Goal: Ask a question: Seek information or help from site administrators or community

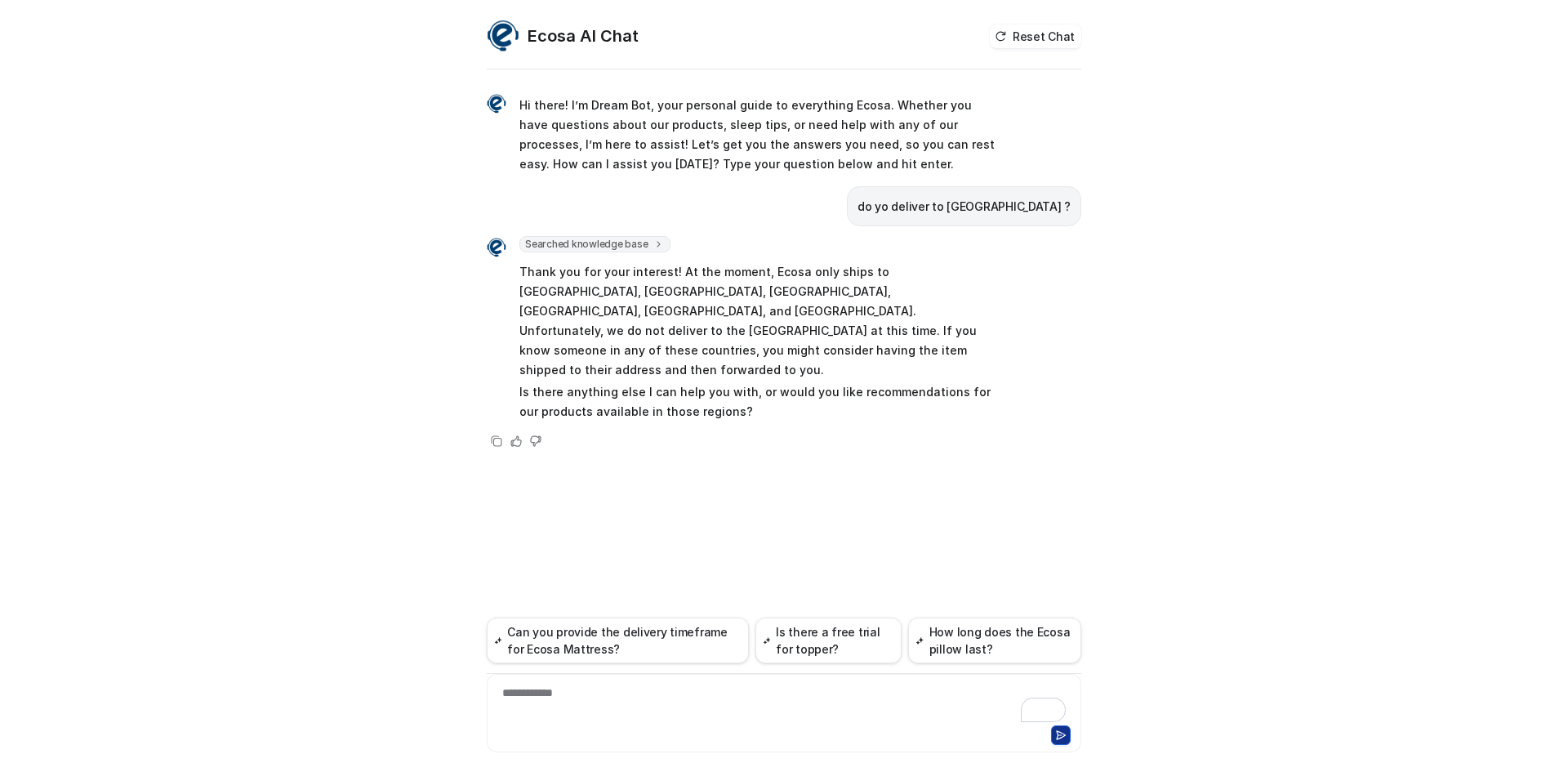
click at [606, 703] on div "**********" at bounding box center [784, 703] width 587 height 38
paste div "To enrich screen reader interactions, please activate Accessibility in Grammarl…"
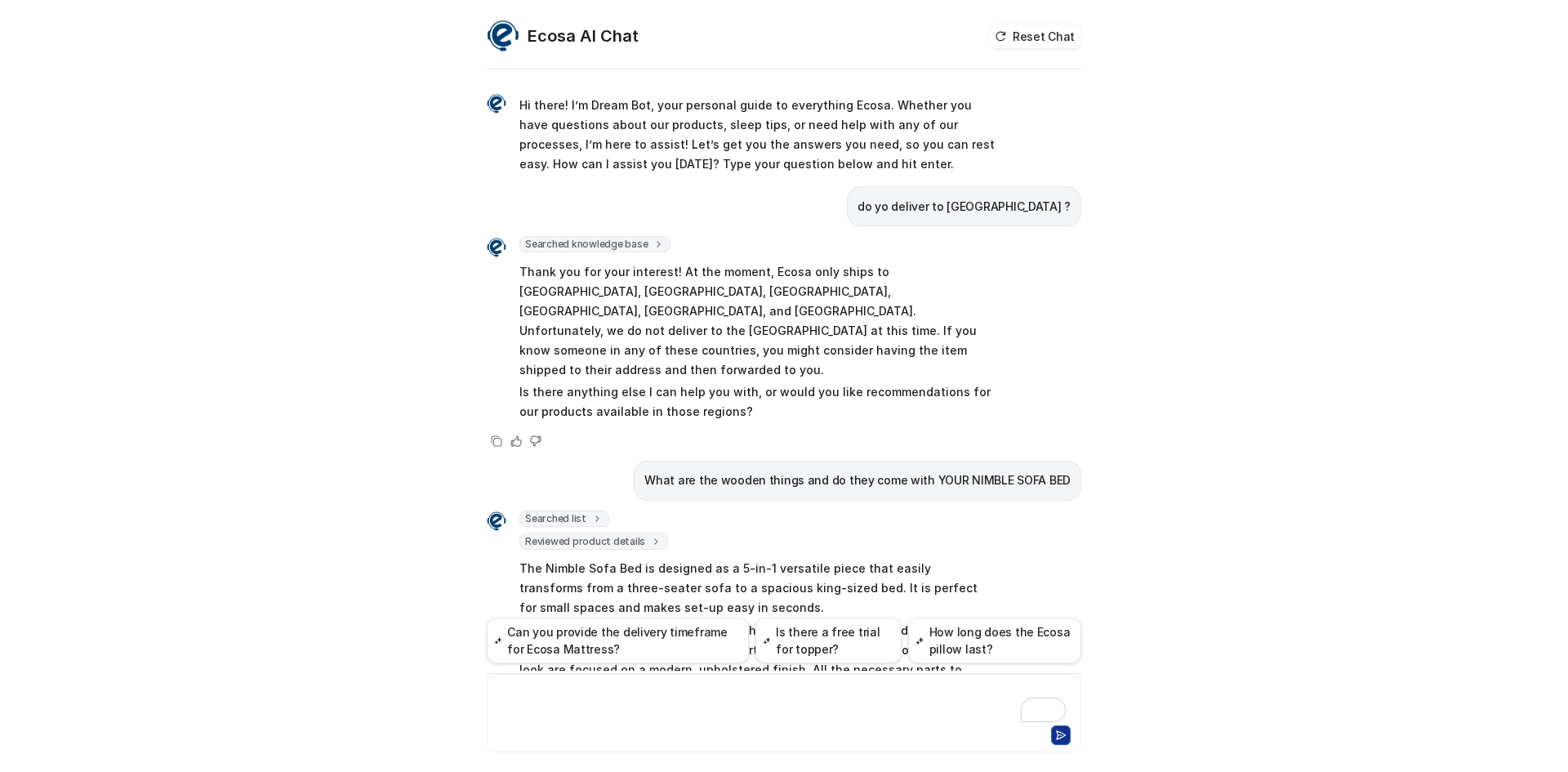
scroll to position [139, 0]
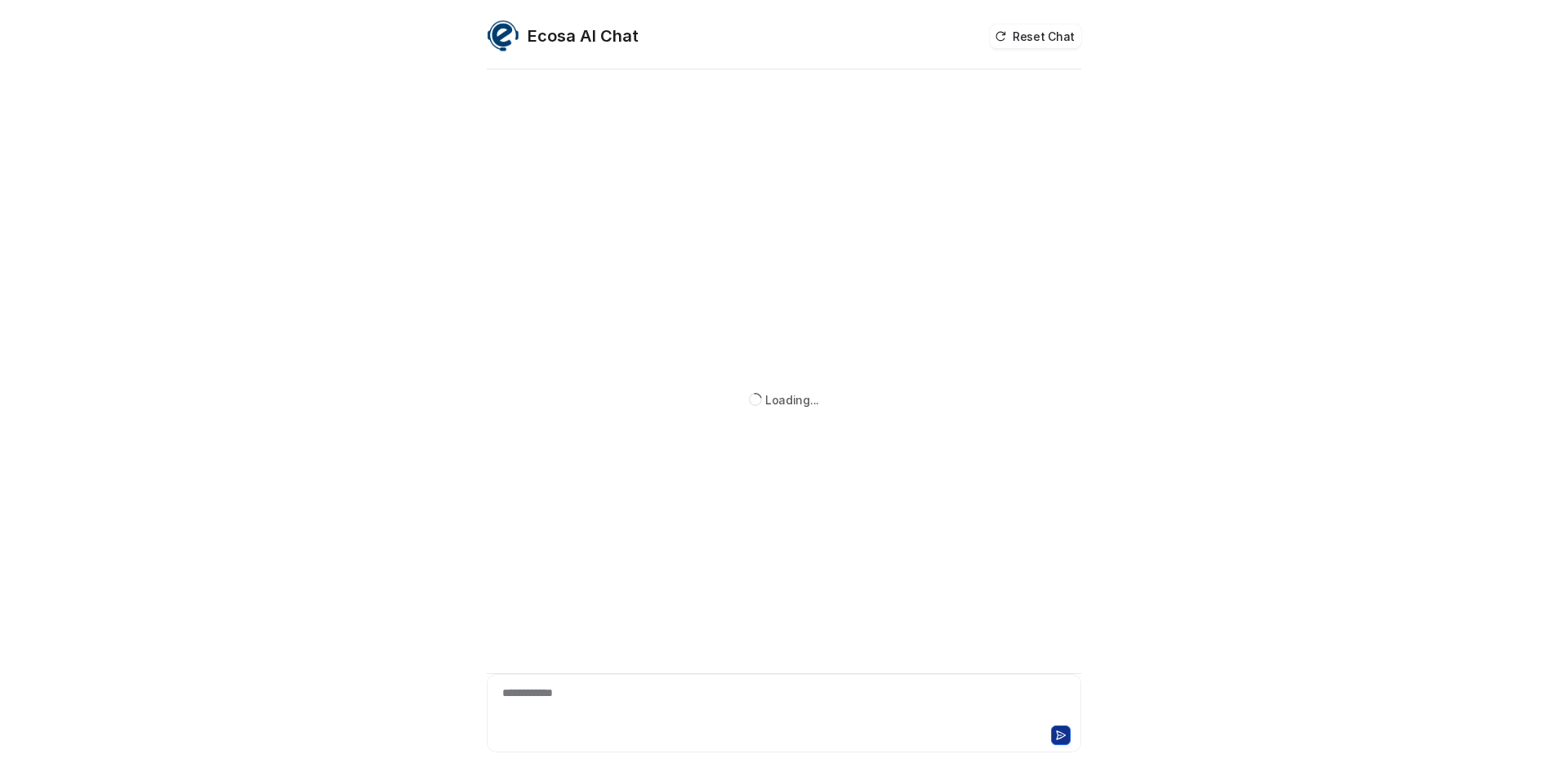
click at [606, 691] on div "**********" at bounding box center [784, 703] width 587 height 38
paste div "To enrich screen reader interactions, please activate Accessibility in Grammarl…"
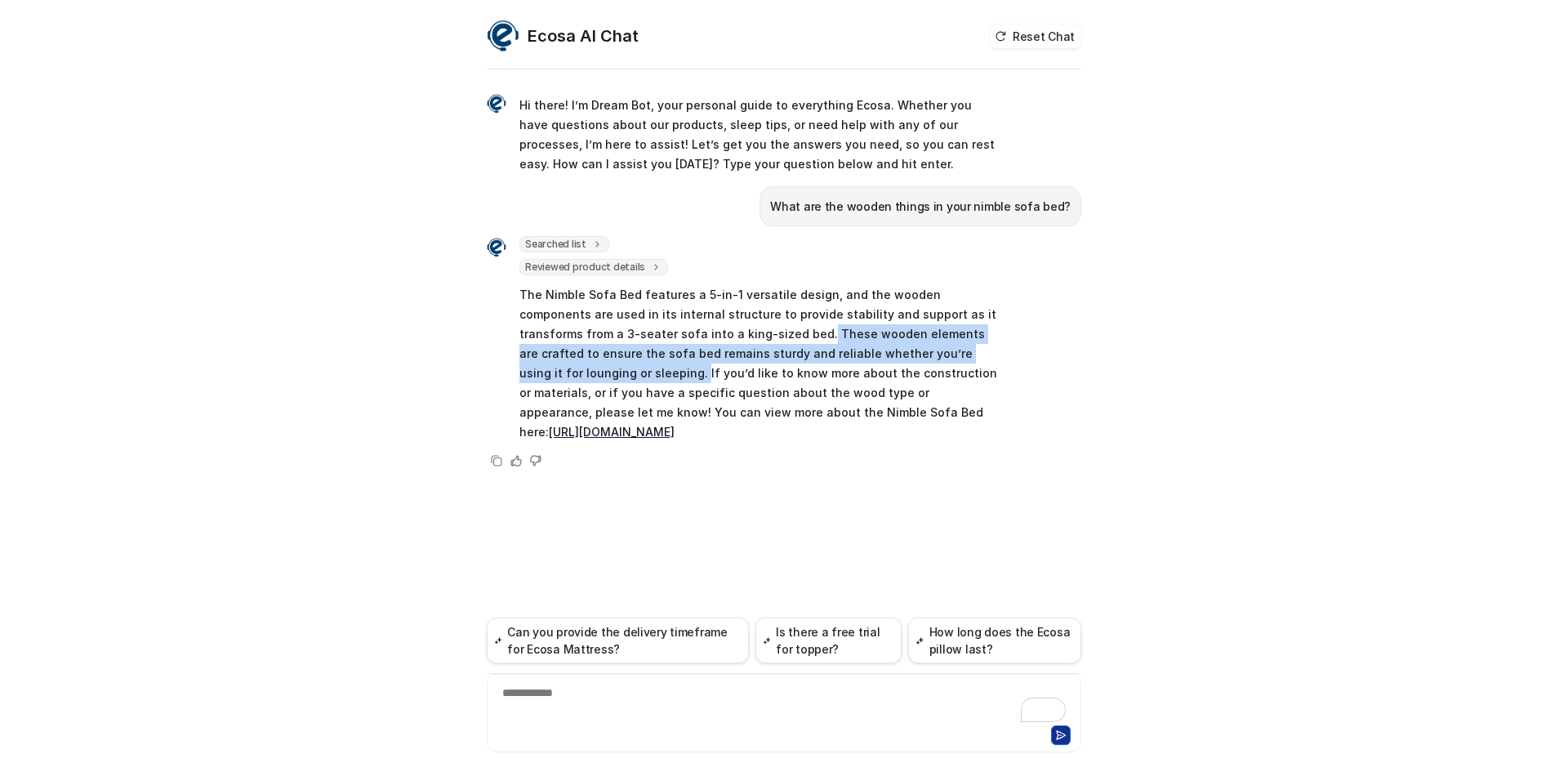
drag, startPoint x: 715, startPoint y: 332, endPoint x: 984, endPoint y: 359, distance: 270.4
click at [984, 359] on p "The Nimble Sofa Bed features a 5-in-1 versatile design, and the wooden componen…" at bounding box center [758, 363] width 478 height 156
copy p "These wooden elements are crafted to ensure the sofa bed remains sturdy and rel…"
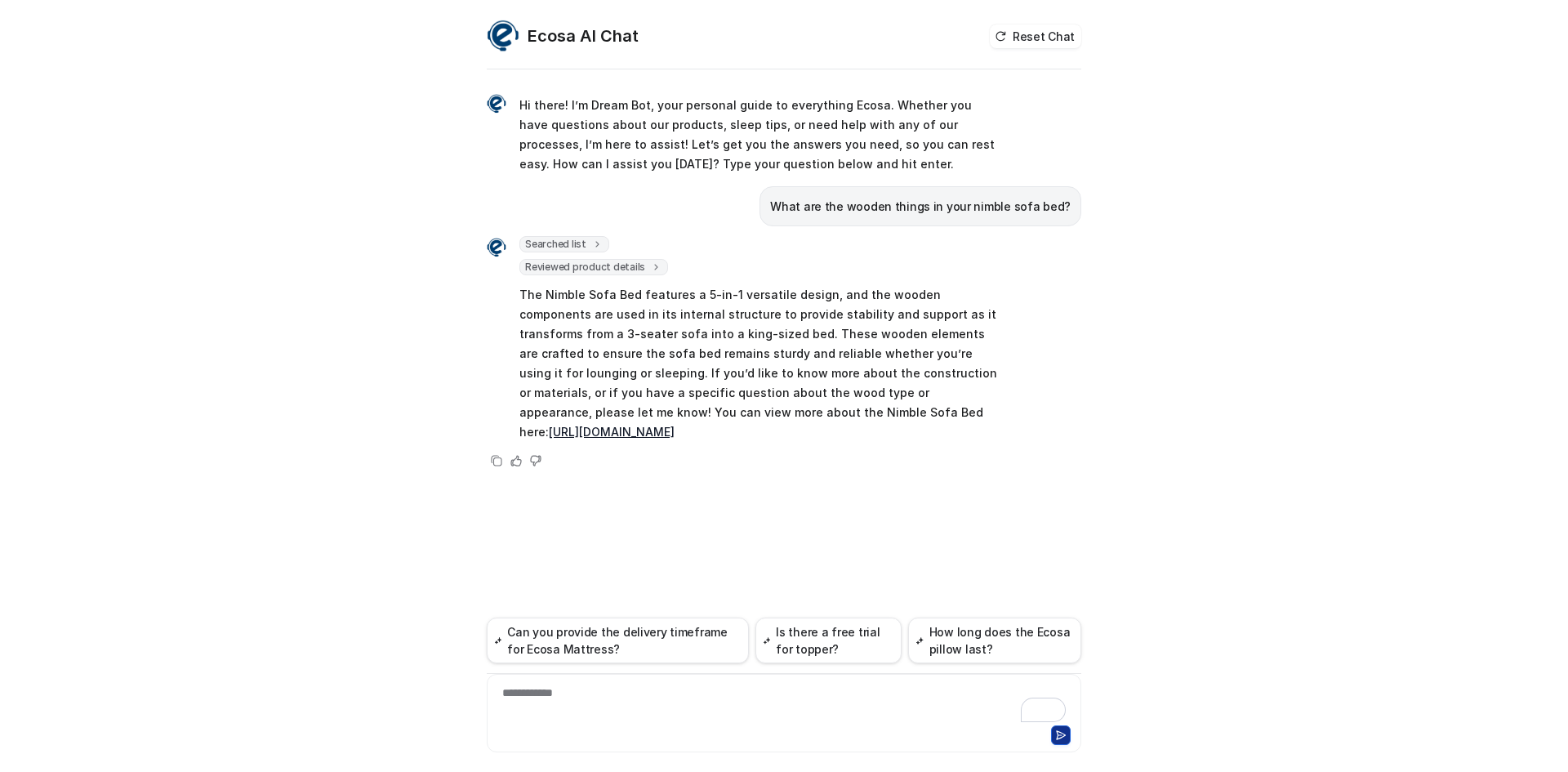
click at [746, 698] on div "**********" at bounding box center [784, 703] width 587 height 38
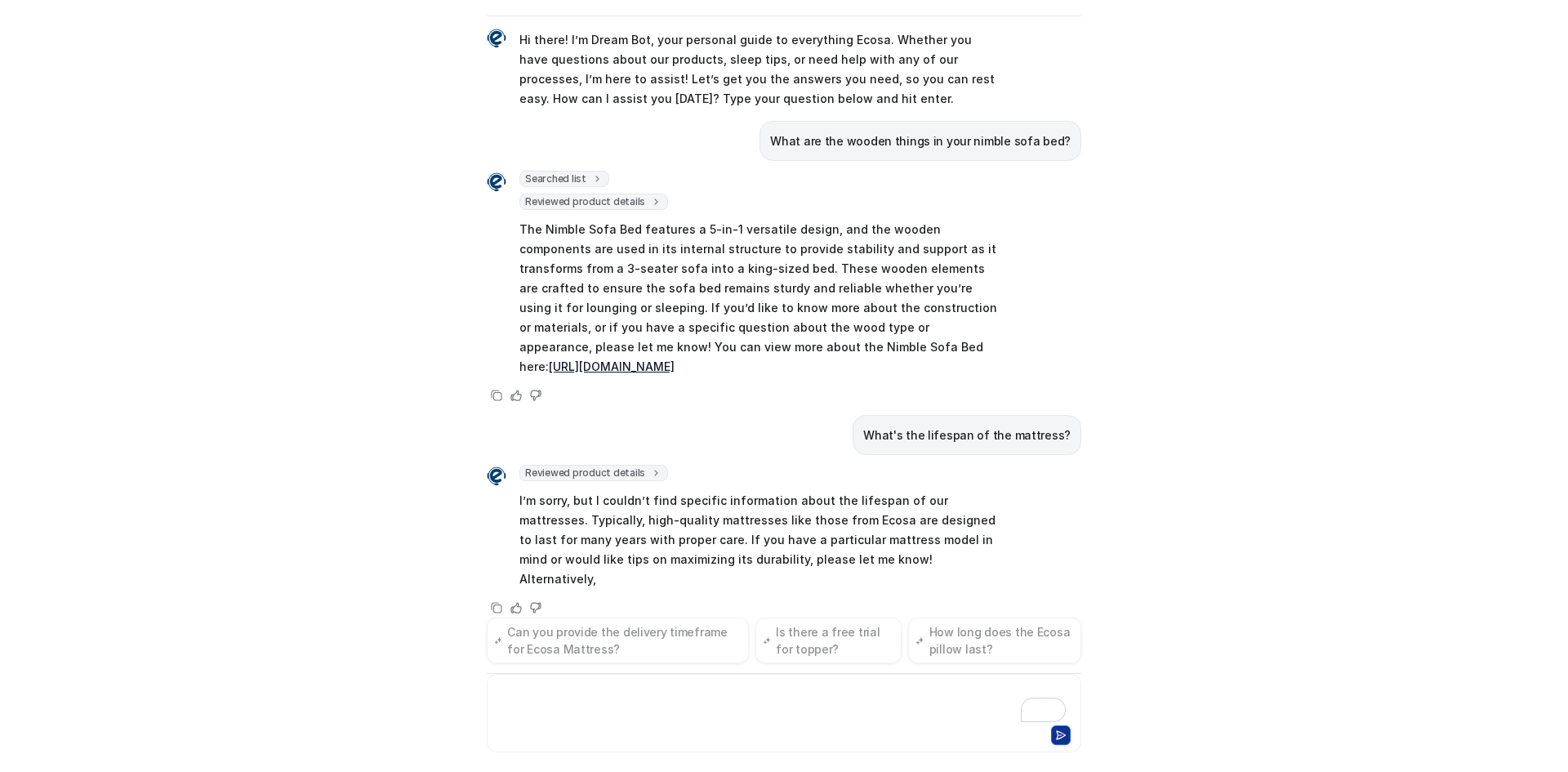
scroll to position [32, 0]
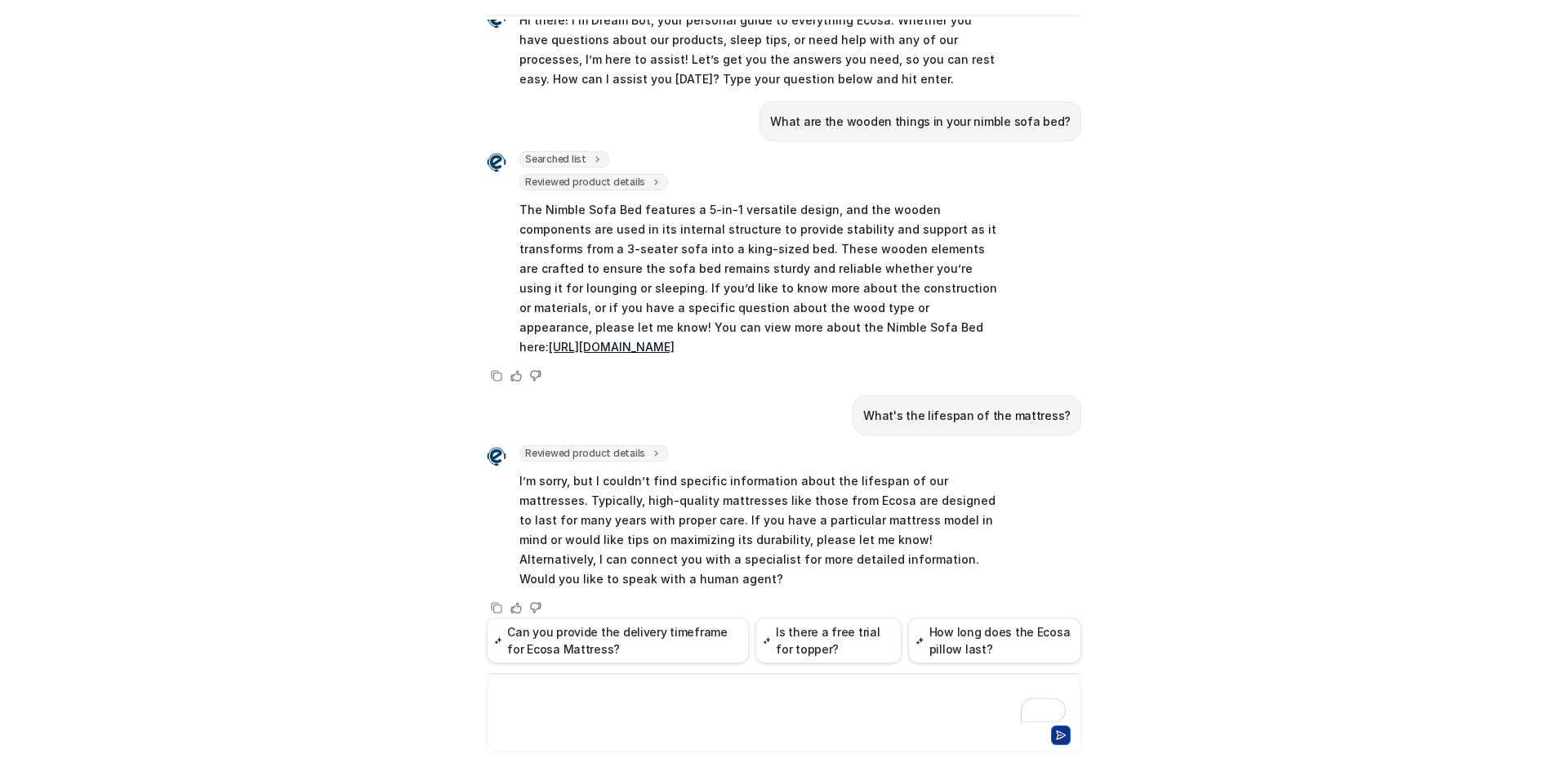
click at [615, 701] on div "To enrich screen reader interactions, please activate Accessibility in Grammarl…" at bounding box center [784, 703] width 587 height 38
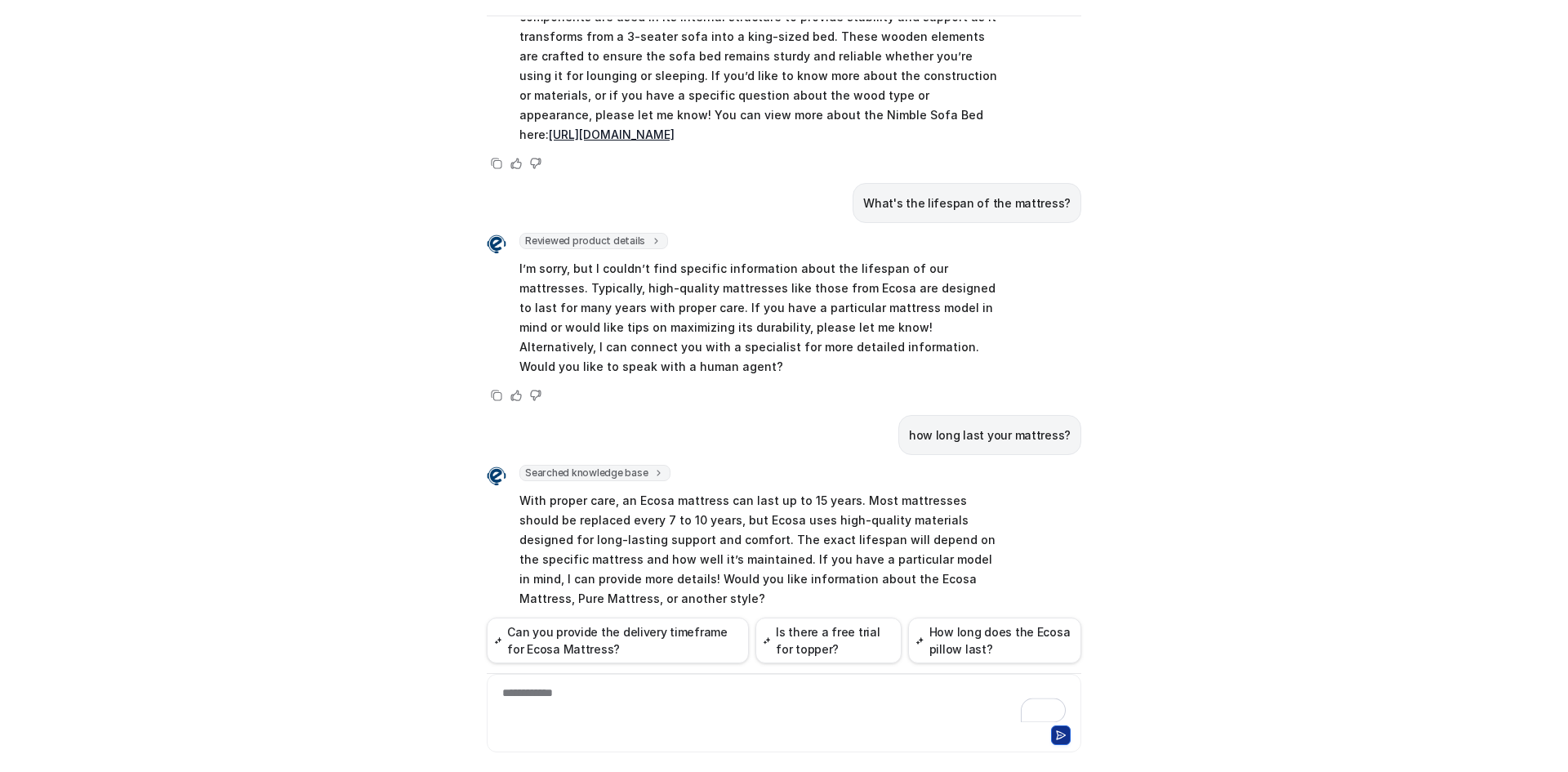
scroll to position [263, 0]
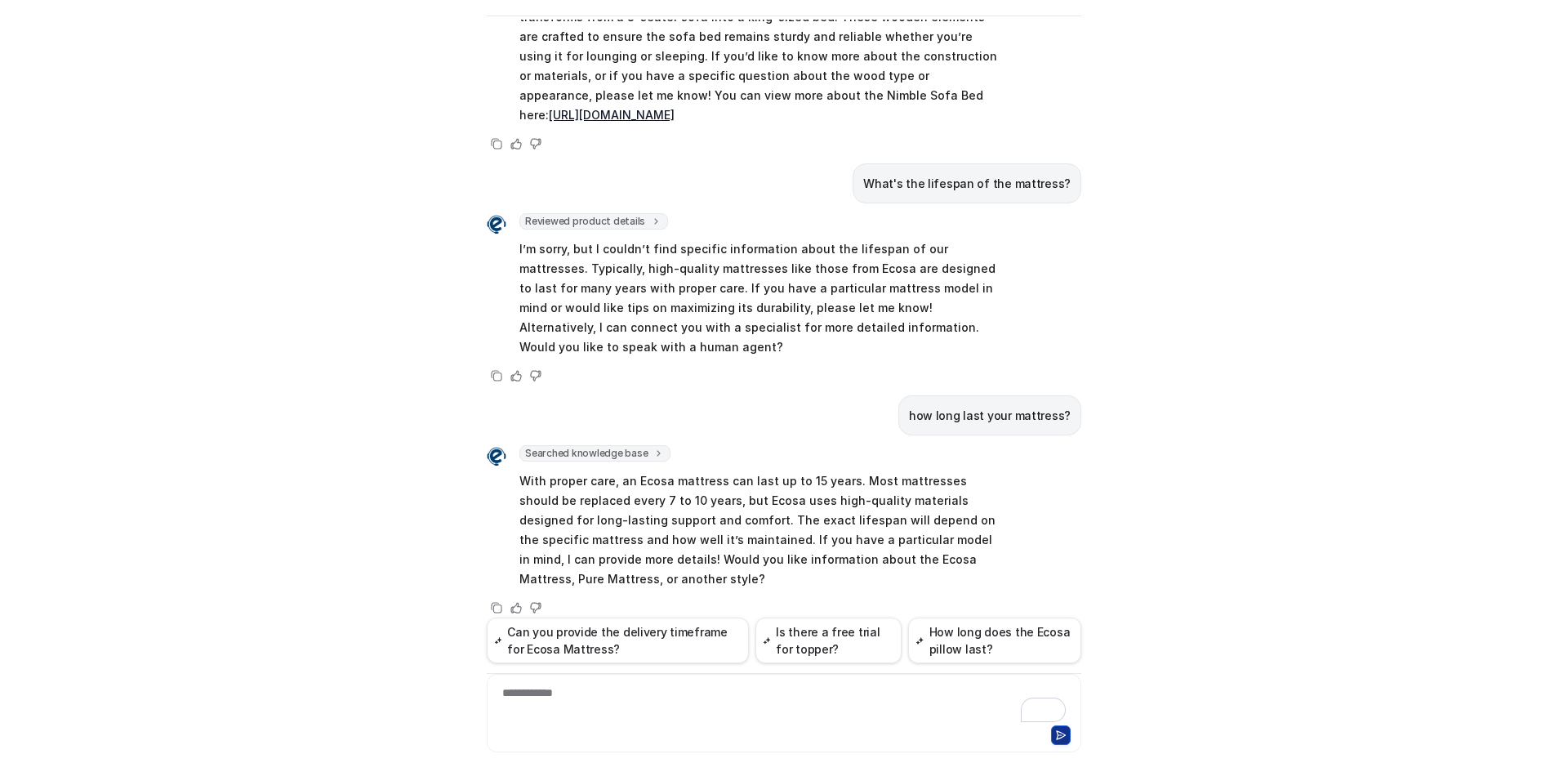
click at [673, 693] on div "**********" at bounding box center [784, 703] width 587 height 38
drag, startPoint x: 672, startPoint y: 693, endPoint x: 244, endPoint y: 672, distance: 428.5
click at [244, 672] on div "Ecosa AI Chat Reset Chat Hi there! I’m Dream Bot, your personal guide to everyt…" at bounding box center [784, 386] width 1568 height 772
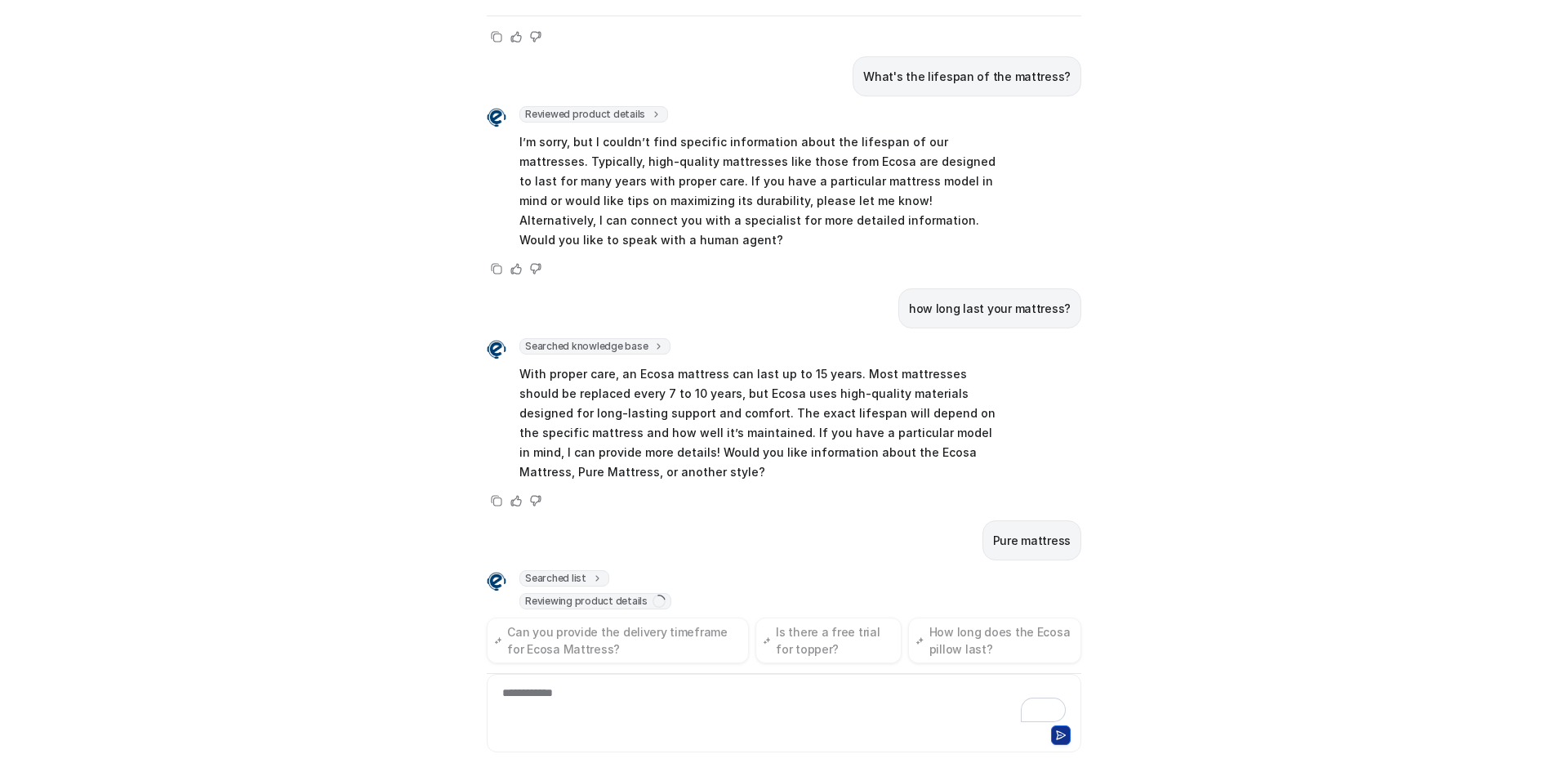
scroll to position [392, 0]
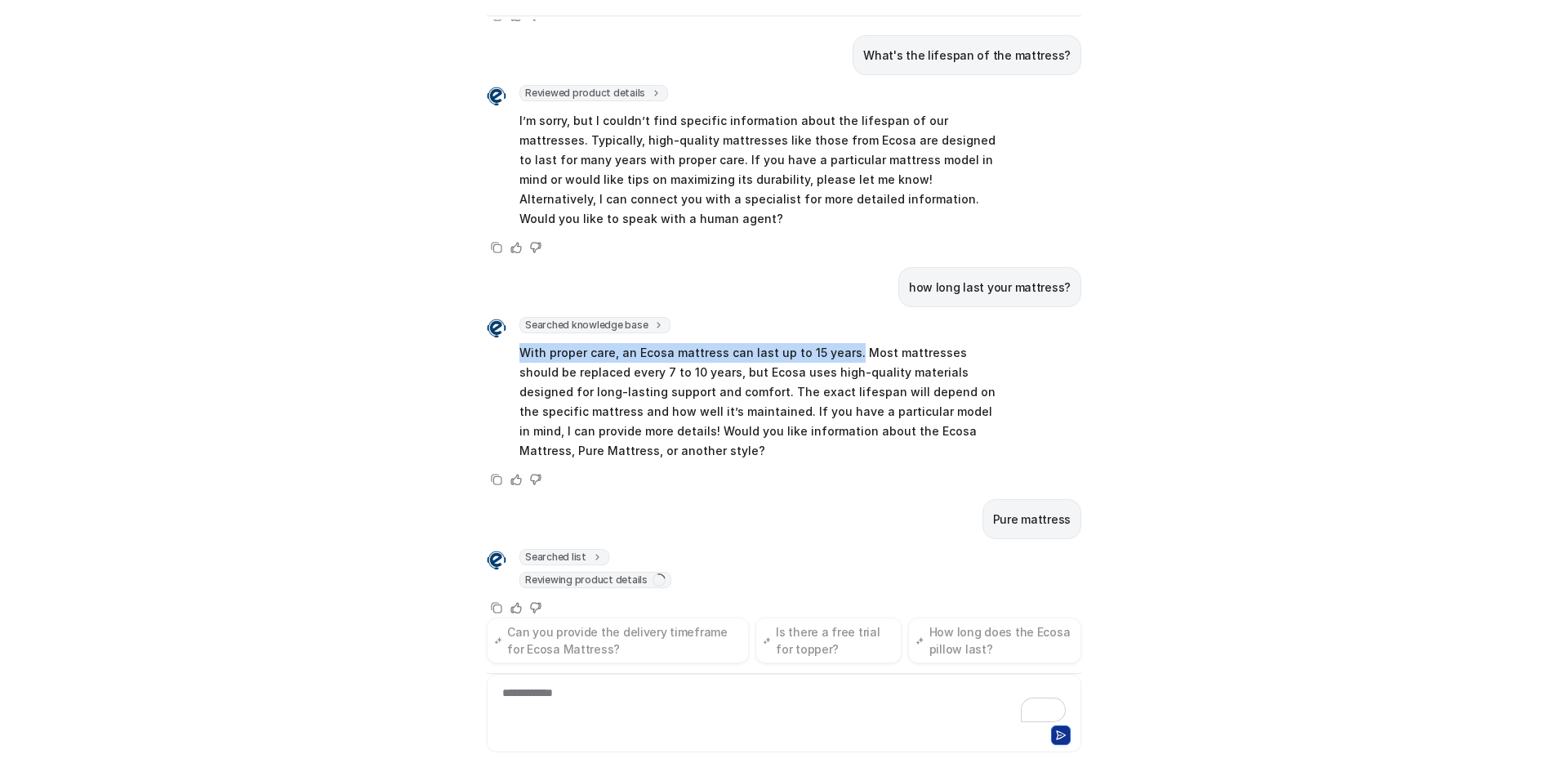
drag, startPoint x: 507, startPoint y: 330, endPoint x: 841, endPoint y: 339, distance: 334.1
click at [841, 339] on div "Searched knowledge base search_queries : [ "mattress lifespan", "how long does …" at bounding box center [742, 390] width 510 height 146
copy p "With proper care, an Ecosa mattress can last up to 15 years."
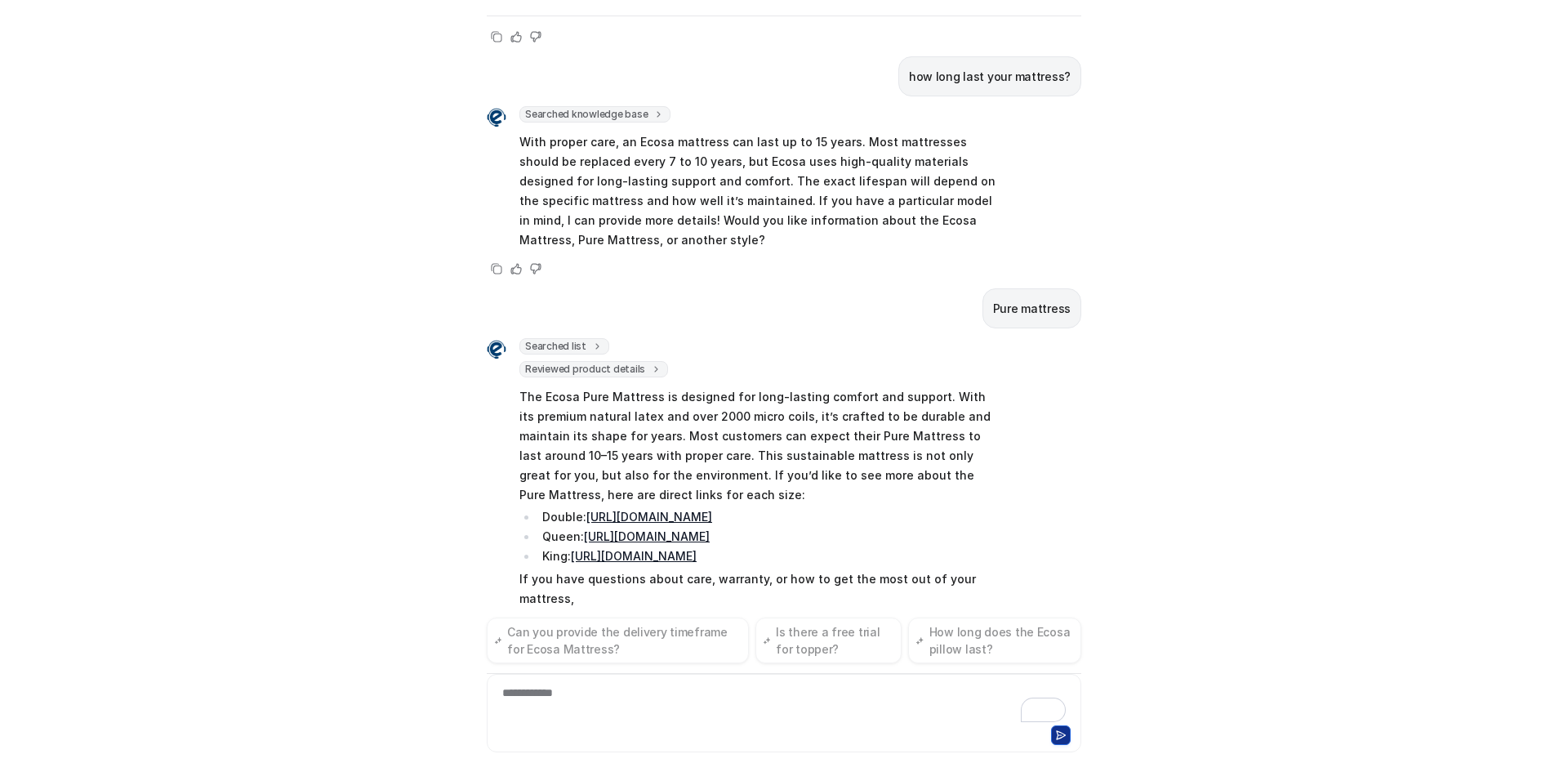
scroll to position [622, 0]
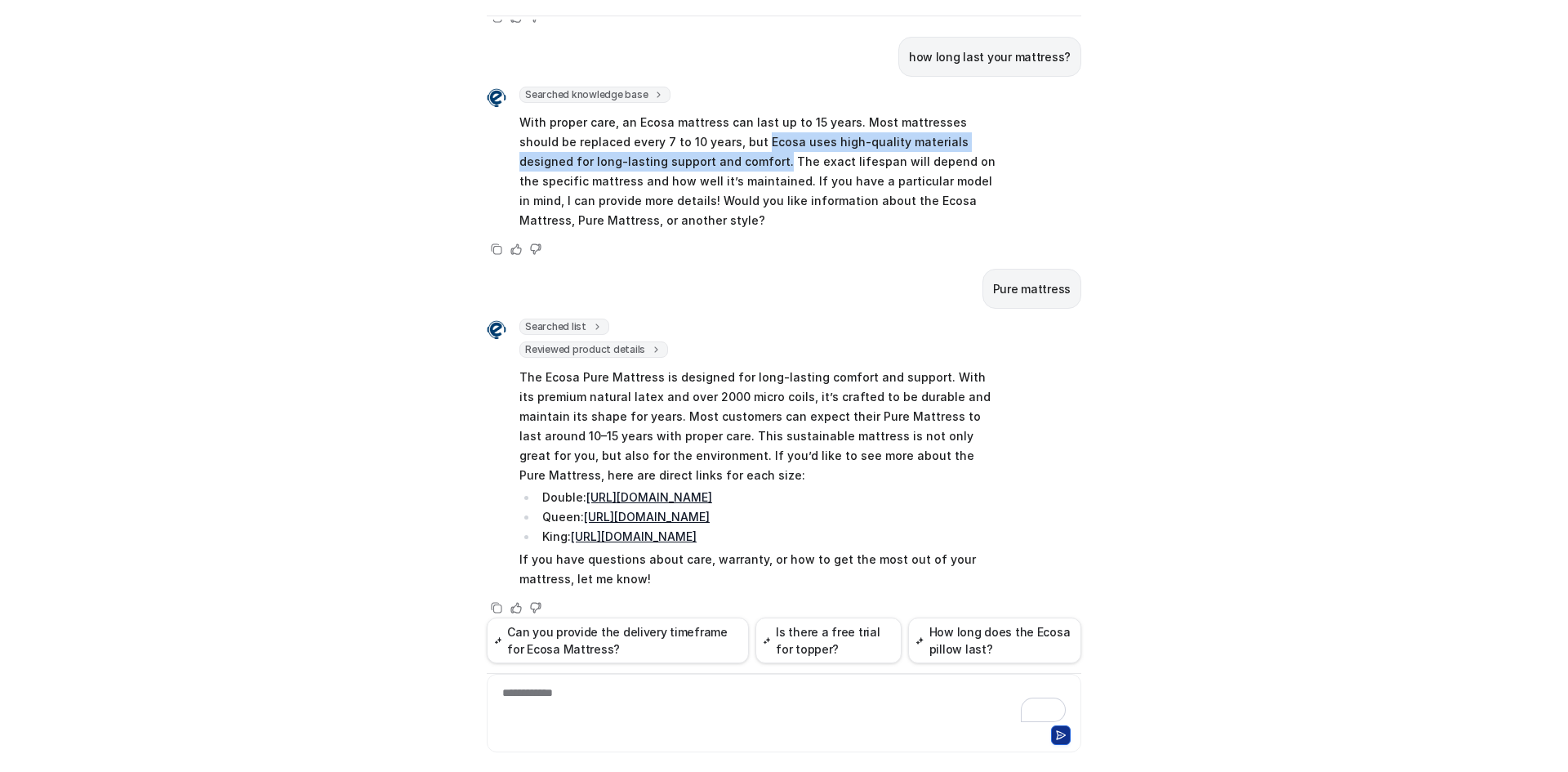
drag, startPoint x: 696, startPoint y: 119, endPoint x: 668, endPoint y: 147, distance: 39.6
click at [668, 147] on p "With proper care, an Ecosa mattress can last up to 15 years. Most mattresses sh…" at bounding box center [758, 171] width 478 height 118
copy p "Ecosa uses high-quality materials designed for long-lasting support and comfort."
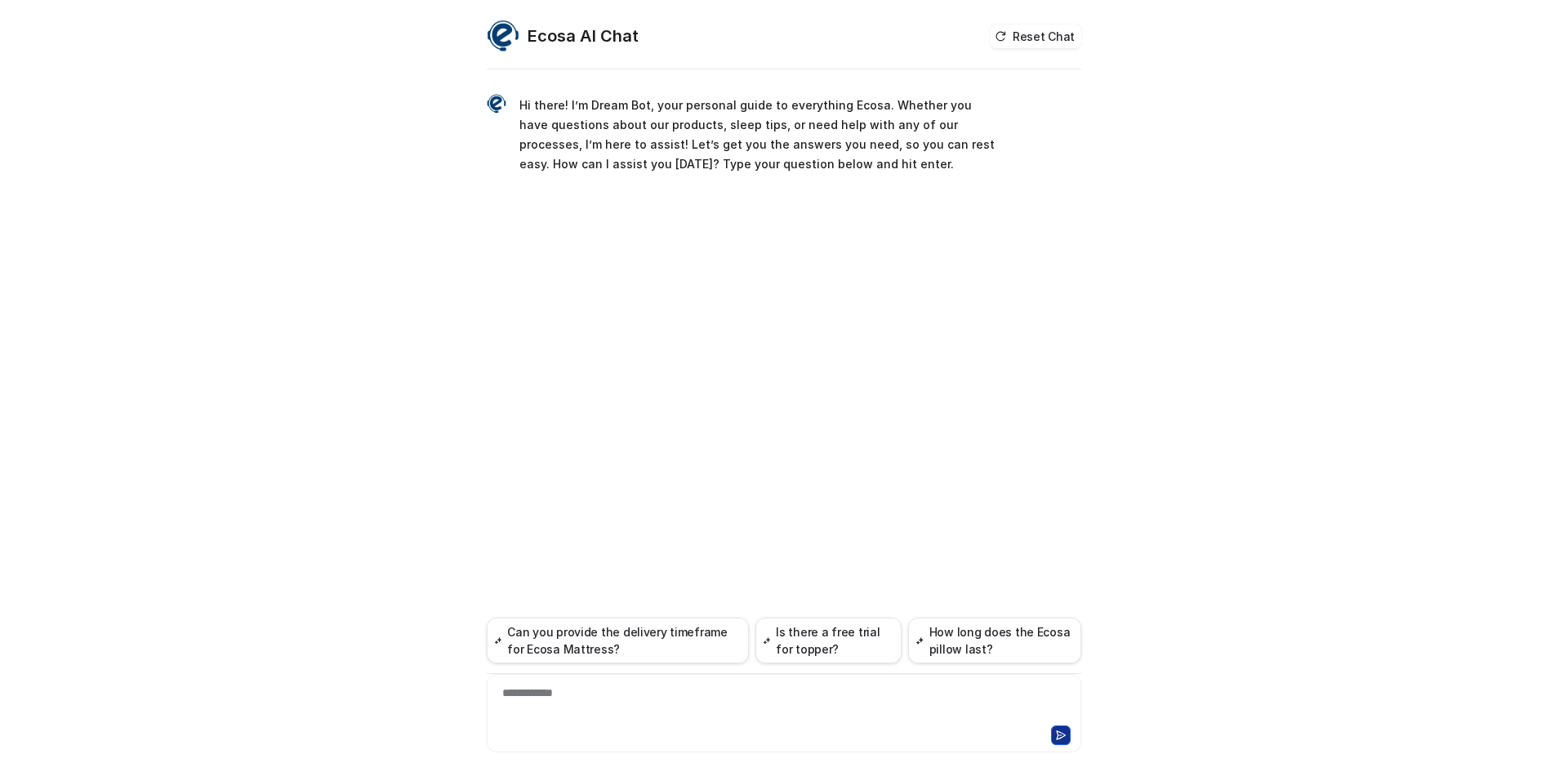
click at [697, 693] on div "**********" at bounding box center [784, 703] width 587 height 38
paste div
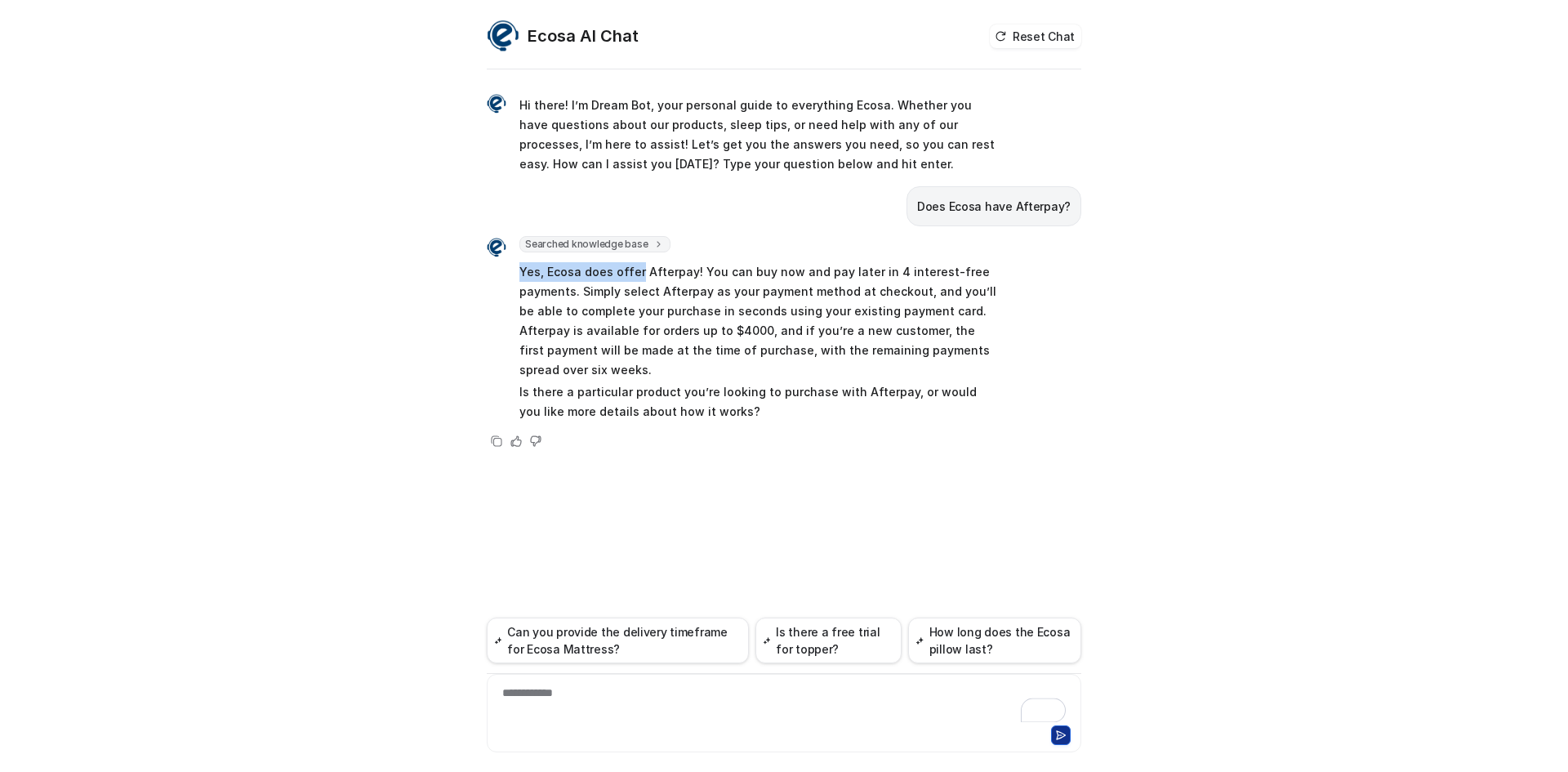
drag, startPoint x: 513, startPoint y: 274, endPoint x: 599, endPoint y: 276, distance: 86.0
click at [623, 278] on div "Searched knowledge base search_queries : [ "Afterpay payment option" ] Yes, Eco…" at bounding box center [742, 330] width 510 height 189
click at [540, 264] on p "Yes, Ecosa does offer Afterpay! You can buy now and pay later in 4 interest-fre…" at bounding box center [758, 320] width 478 height 118
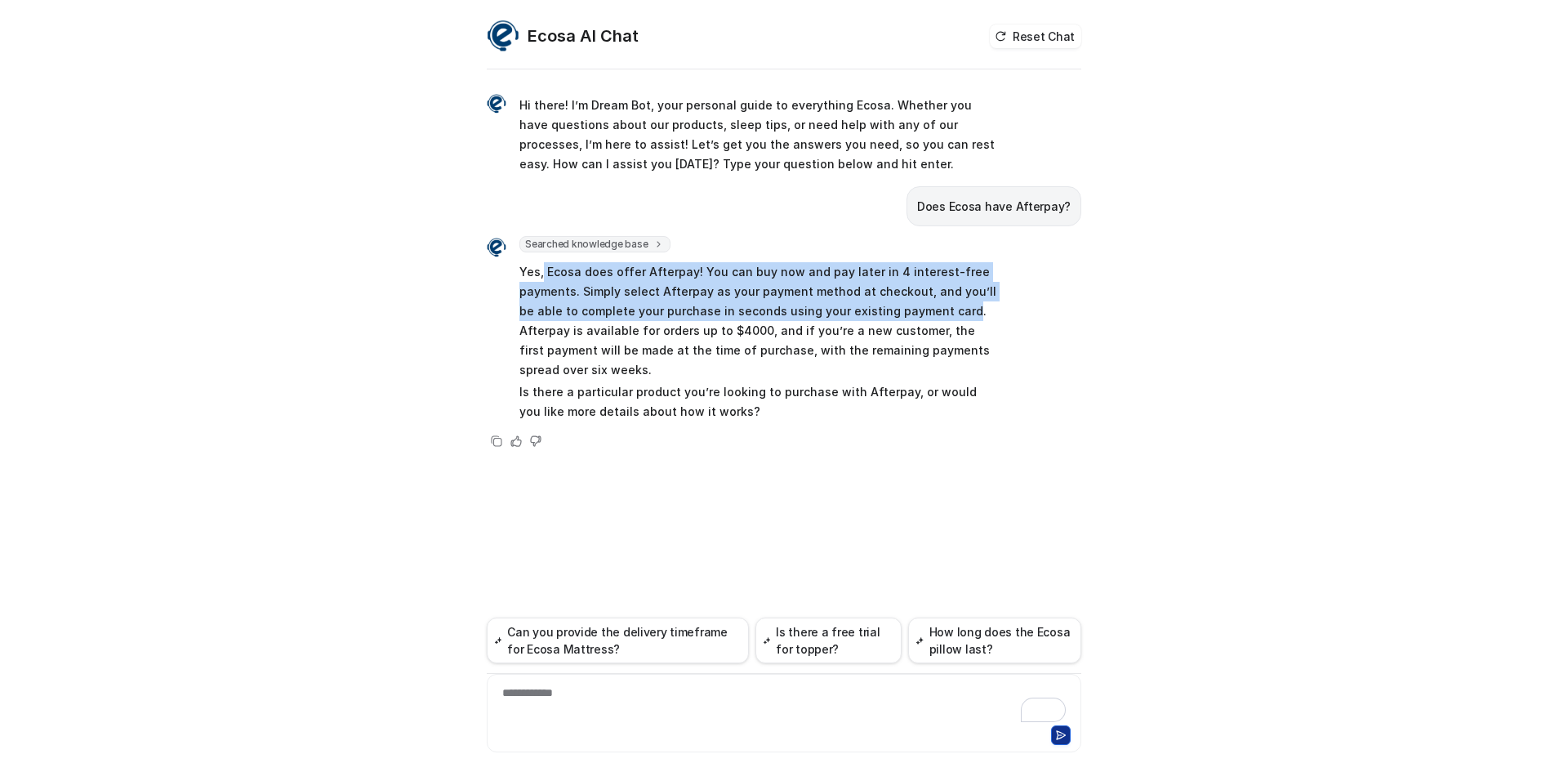
drag, startPoint x: 544, startPoint y: 270, endPoint x: 940, endPoint y: 311, distance: 398.1
click at [940, 311] on p "Yes, Ecosa does offer Afterpay! You can buy now and pay later in 4 interest-fre…" at bounding box center [758, 320] width 478 height 118
copy p "Ecosa does offer Afterpay! You can buy now and pay later in 4 interest-free pay…"
